Goal: Navigation & Orientation: Find specific page/section

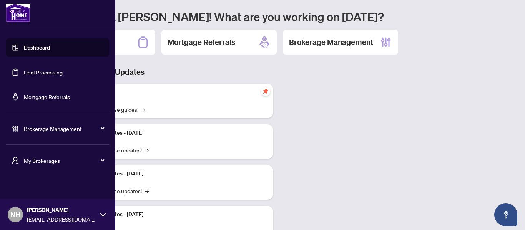
click at [49, 162] on span "My Brokerages" at bounding box center [64, 160] width 80 height 8
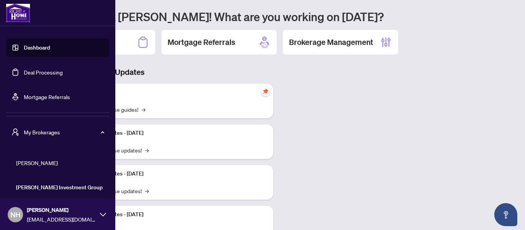
click at [49, 163] on span "[PERSON_NAME]" at bounding box center [60, 163] width 88 height 8
